Goal: Information Seeking & Learning: Learn about a topic

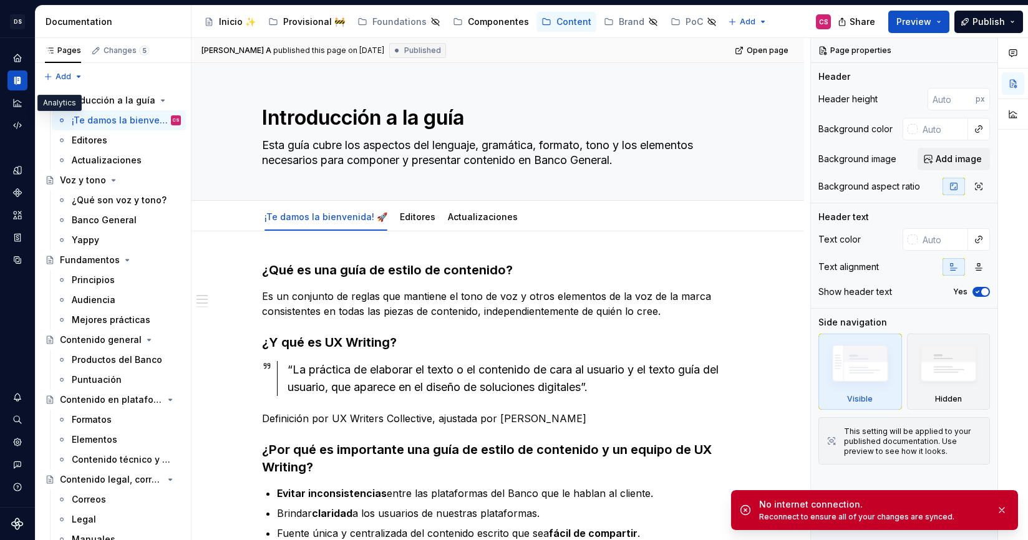
scroll to position [46, 0]
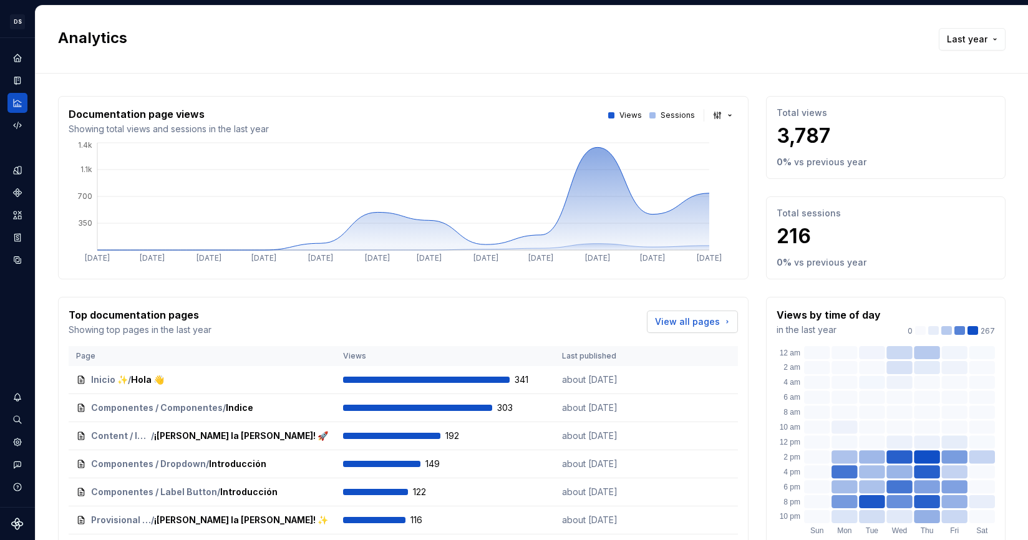
click at [697, 317] on span "View all pages" at bounding box center [687, 322] width 65 height 12
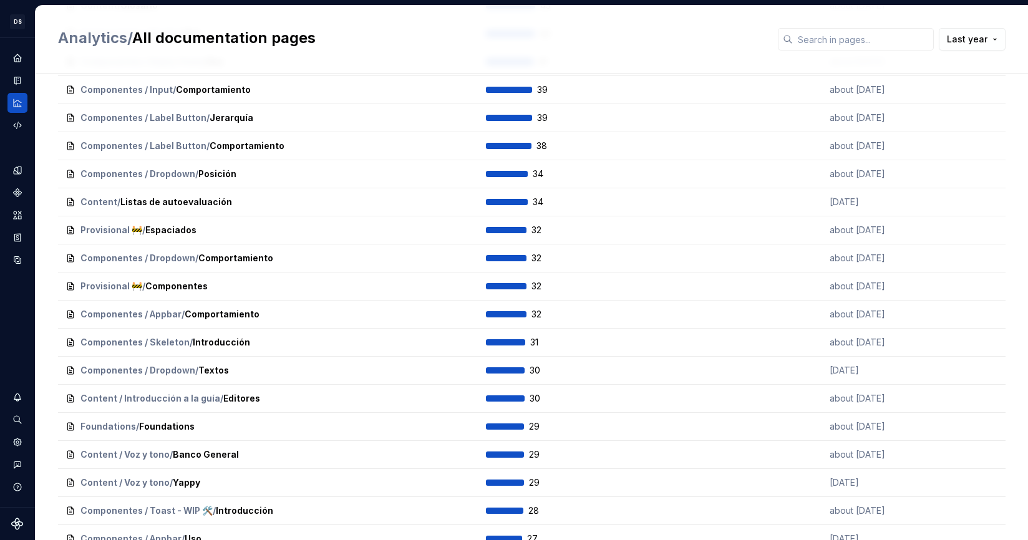
scroll to position [647, 0]
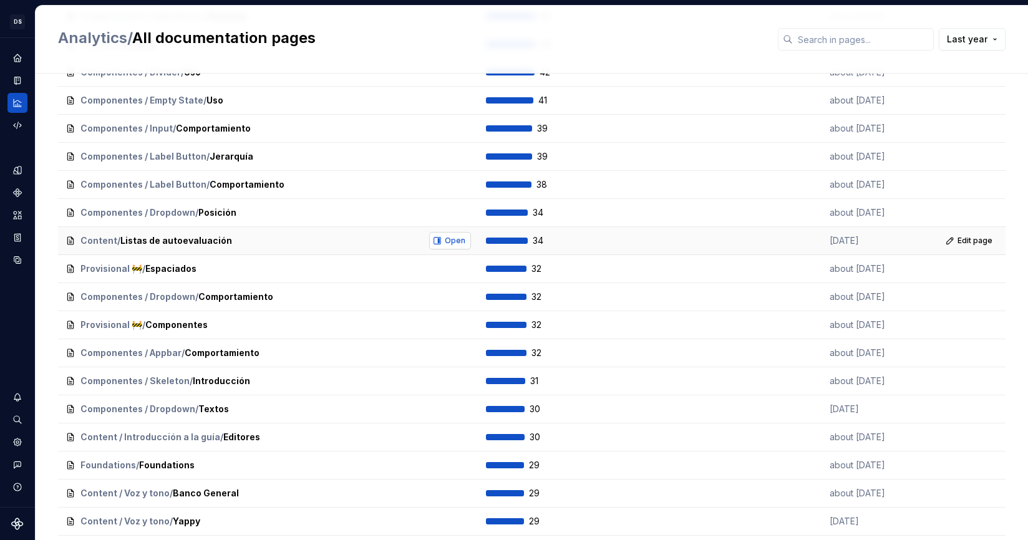
click at [461, 241] on span "Open" at bounding box center [455, 241] width 21 height 10
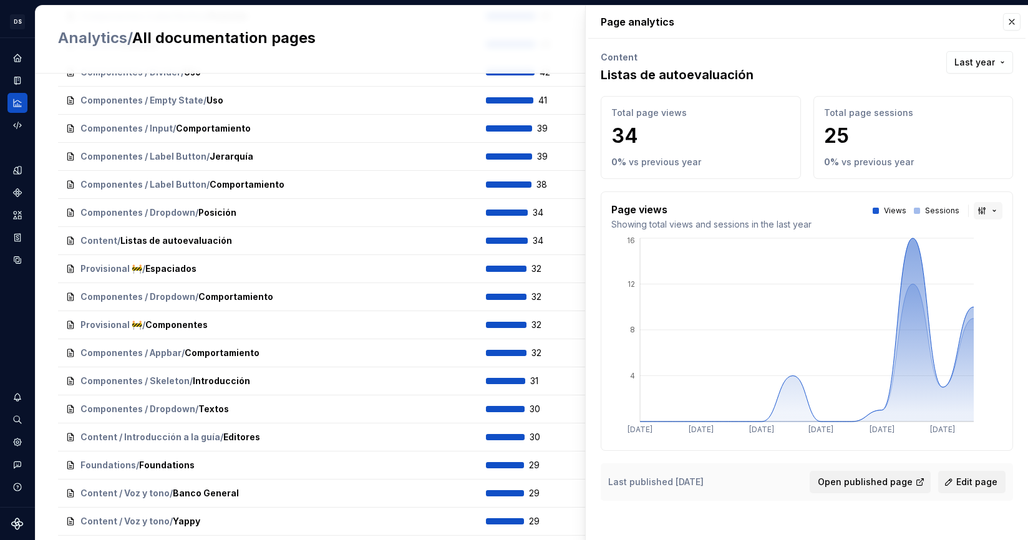
click at [984, 207] on button "button" at bounding box center [987, 210] width 29 height 17
click at [963, 256] on div "Bar chart" at bounding box center [957, 255] width 39 height 12
